Goal: Find specific page/section: Find specific page/section

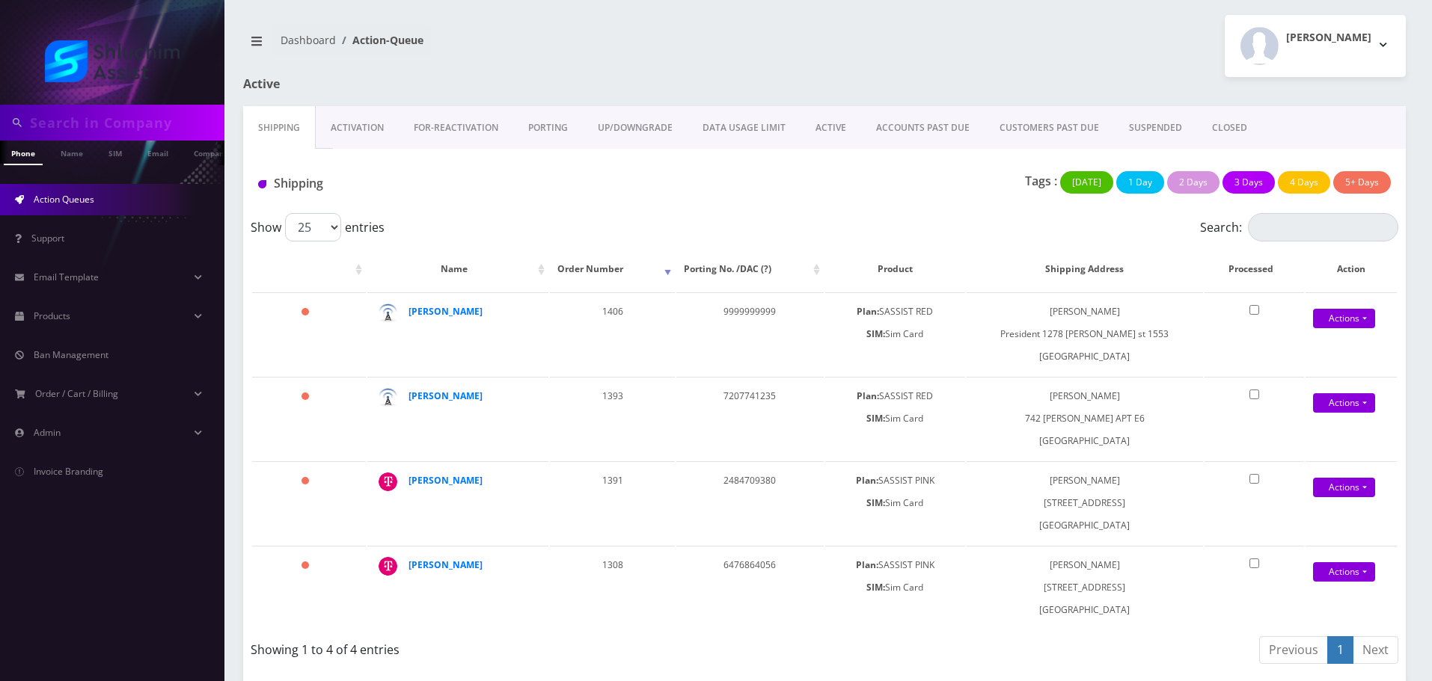
click at [140, 134] on input "text" at bounding box center [125, 122] width 191 height 28
paste input "3472446758"
type input "3472446758"
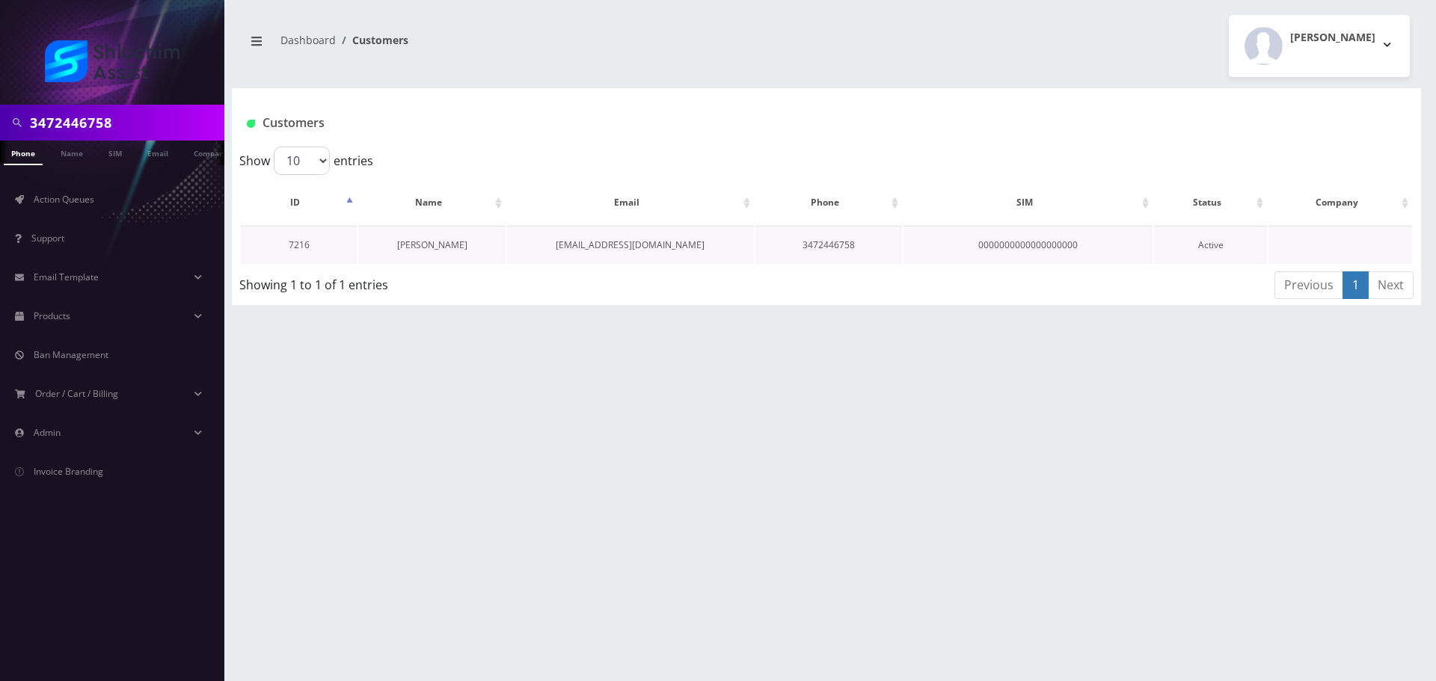
click at [427, 248] on link "[PERSON_NAME]" at bounding box center [432, 245] width 70 height 13
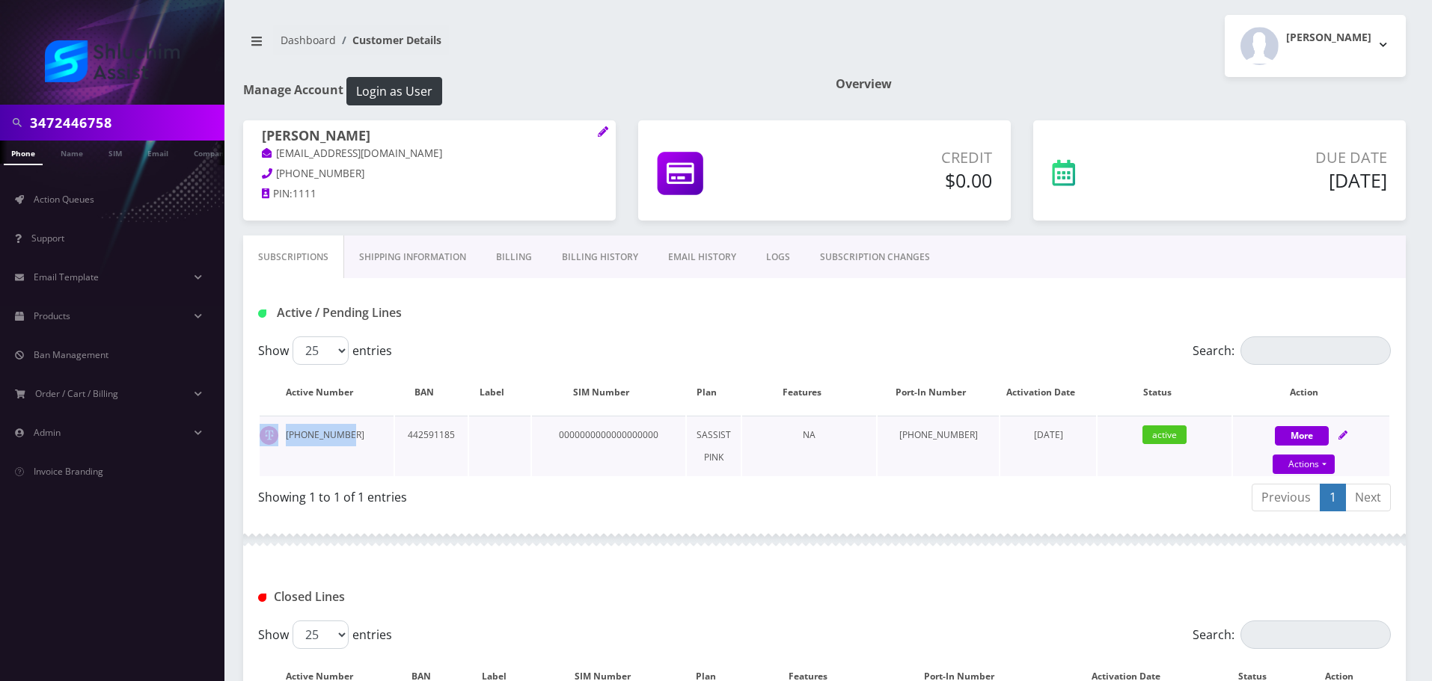
drag, startPoint x: 332, startPoint y: 441, endPoint x: 261, endPoint y: 441, distance: 71.1
click at [261, 441] on td "[PHONE_NUMBER]" at bounding box center [327, 446] width 134 height 61
click at [342, 441] on td "347-244-6758" at bounding box center [327, 446] width 134 height 61
click at [138, 120] on input "3472446758" at bounding box center [125, 122] width 191 height 28
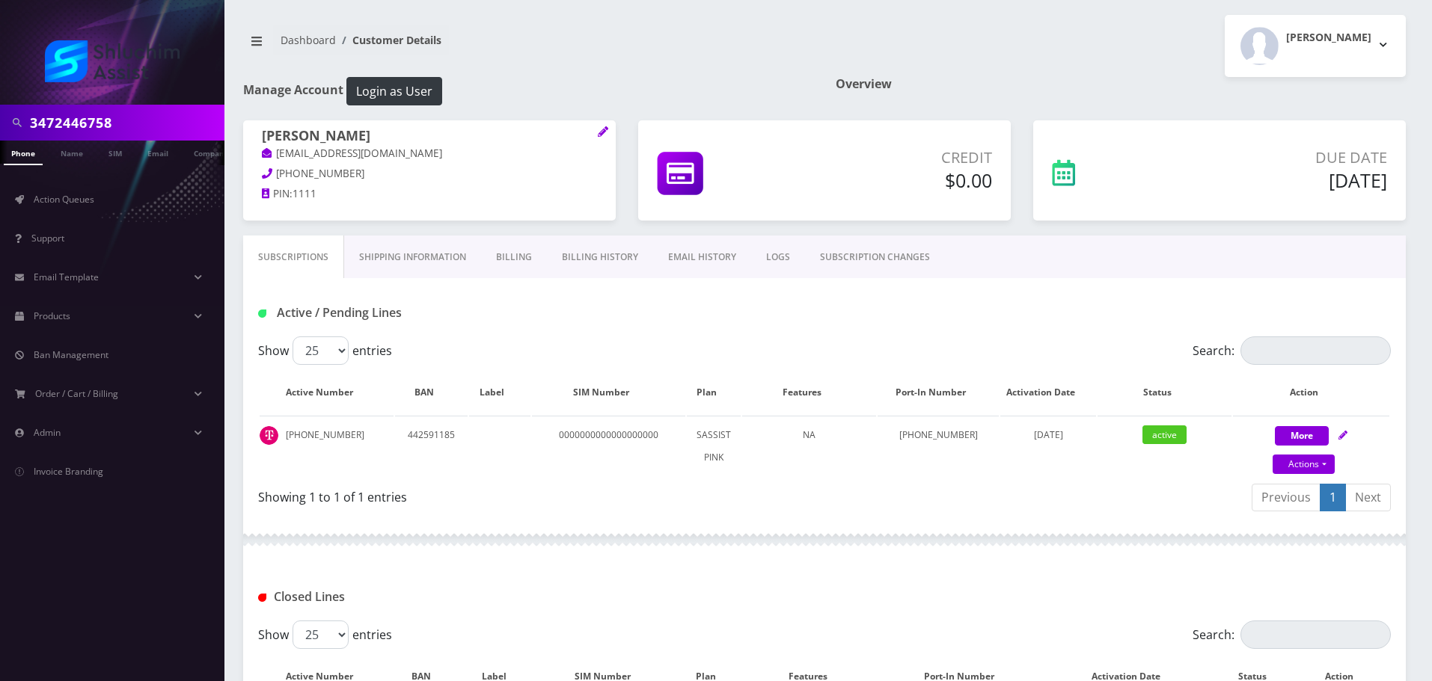
click at [138, 120] on input "3472446758" at bounding box center [125, 122] width 191 height 28
paste input "9173192410"
type input "9173192410"
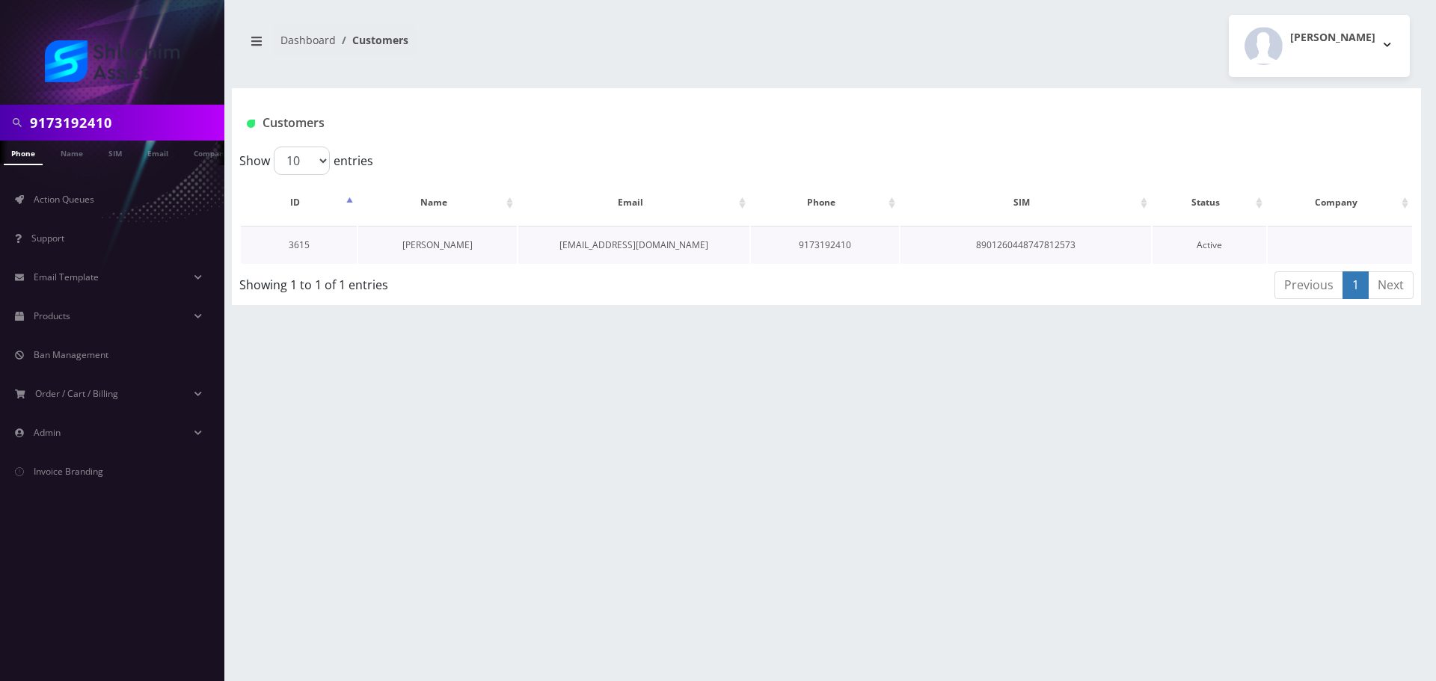
click at [426, 242] on link "Yosef Liberov" at bounding box center [437, 245] width 70 height 13
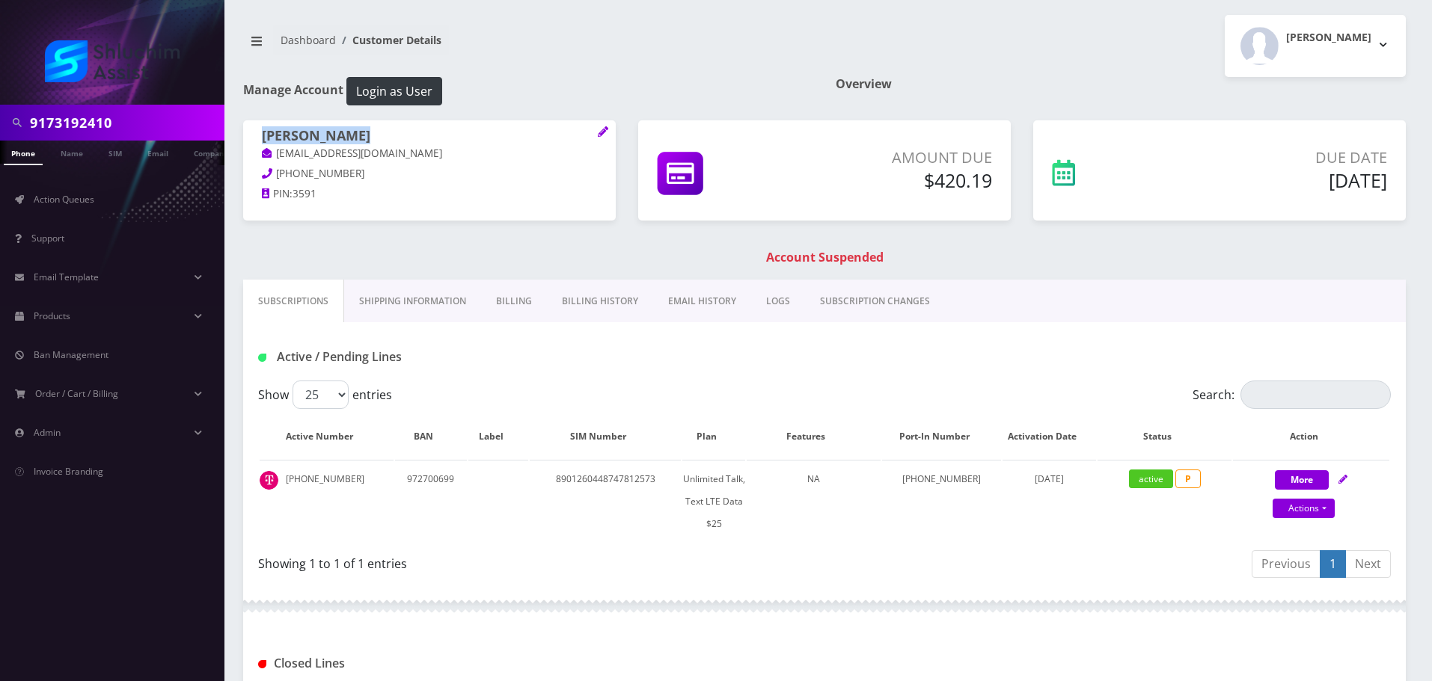
drag, startPoint x: 372, startPoint y: 138, endPoint x: 241, endPoint y: 138, distance: 130.9
click at [241, 138] on div "[PERSON_NAME] [EMAIL_ADDRESS][DOMAIN_NAME] [PHONE_NUMBER] PIN: 3591" at bounding box center [429, 166] width 395 height 93
copy h1 "[PERSON_NAME]"
click at [387, 153] on p "[EMAIL_ADDRESS][DOMAIN_NAME]" at bounding box center [429, 154] width 335 height 16
drag, startPoint x: 414, startPoint y: 154, endPoint x: 225, endPoint y: 134, distance: 189.6
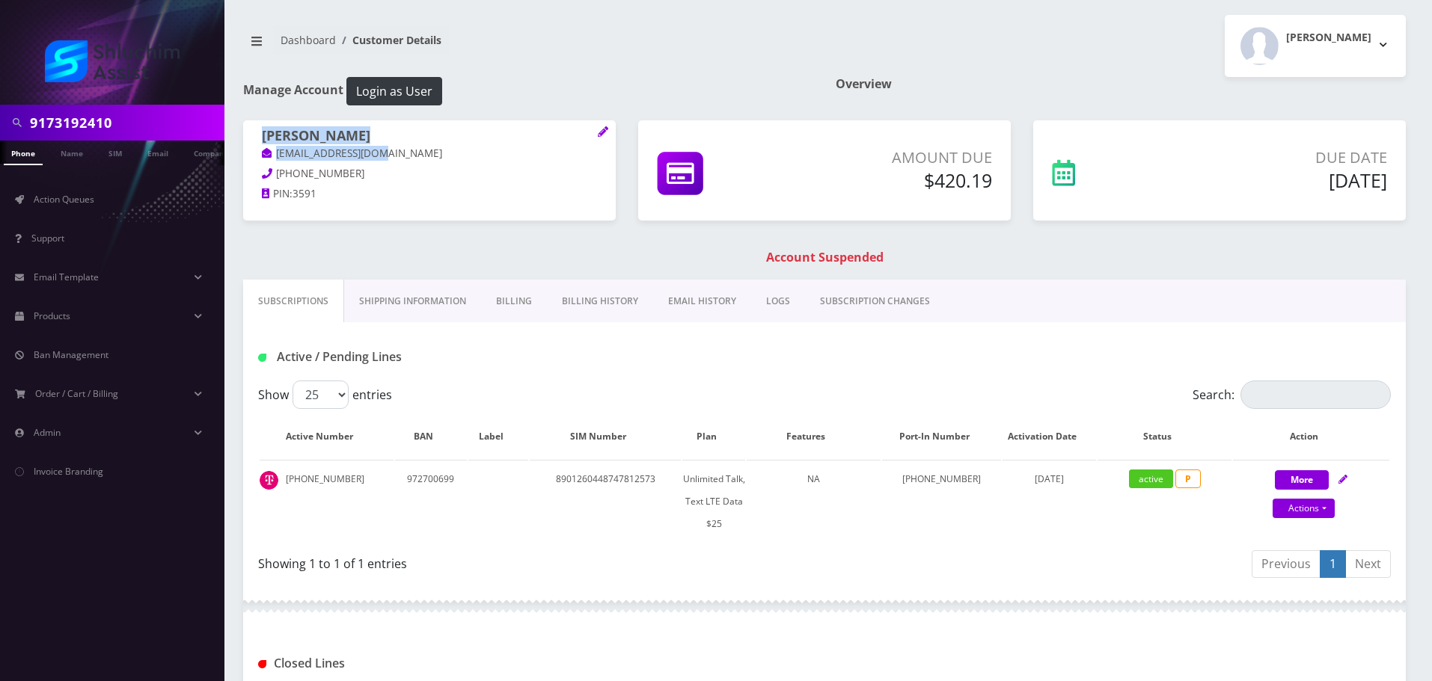
click at [225, 134] on div "9173192410 Phone Name SIM Email Company Customer Dashboard Customer Details [PE…" at bounding box center [824, 466] width 1215 height 933
copy span "[PERSON_NAME] [EMAIL_ADDRESS][DOMAIN_NAME]"
